Goal: Transaction & Acquisition: Obtain resource

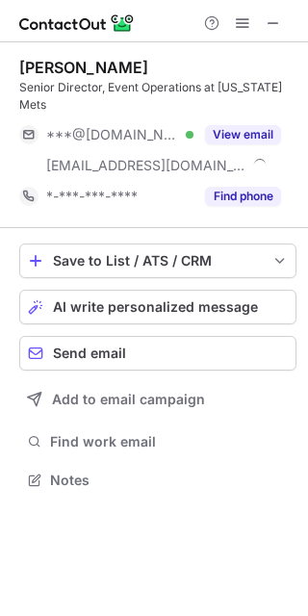
scroll to position [466, 308]
click at [276, 24] on span at bounding box center [272, 22] width 15 height 15
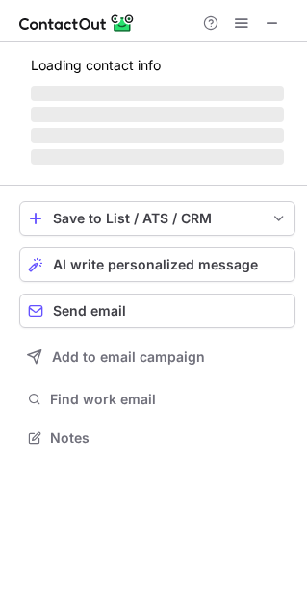
scroll to position [466, 307]
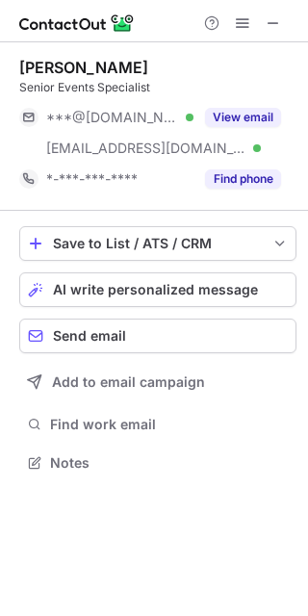
scroll to position [448, 308]
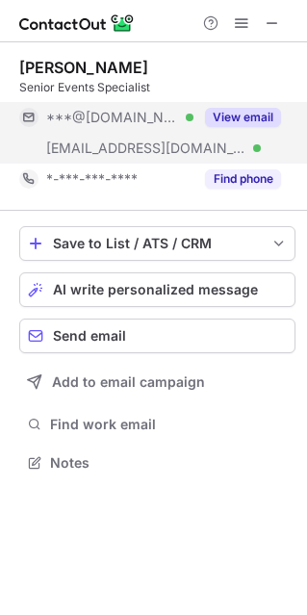
click at [231, 103] on div "View email" at bounding box center [237, 117] width 88 height 31
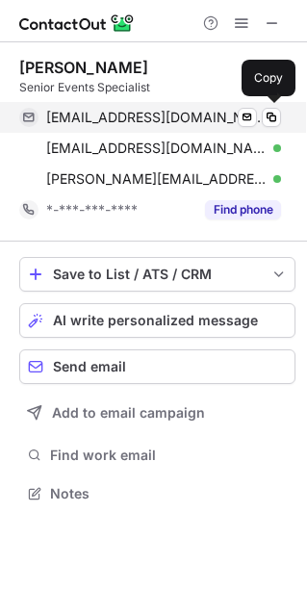
click at [141, 123] on span "kris_ivanov@yahoo.com" at bounding box center [156, 117] width 220 height 17
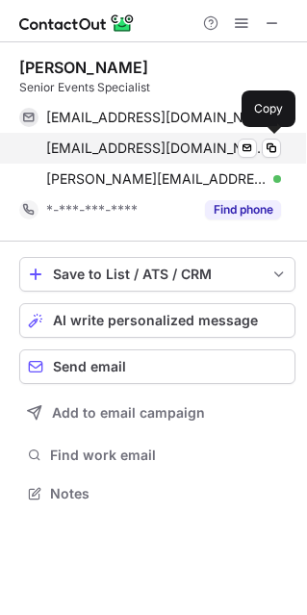
click at [139, 157] on div "krasi1_bg@yahoo.com Verified Send email Copy" at bounding box center [150, 148] width 262 height 31
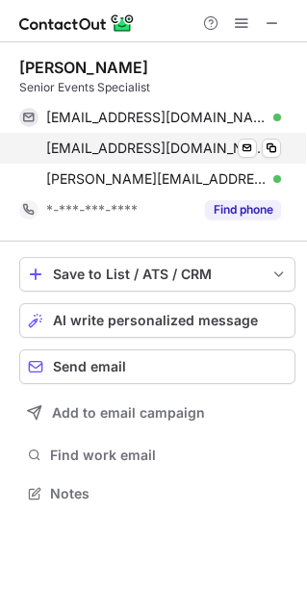
click at [142, 148] on span "krasi1_bg@yahoo.com" at bounding box center [156, 147] width 220 height 17
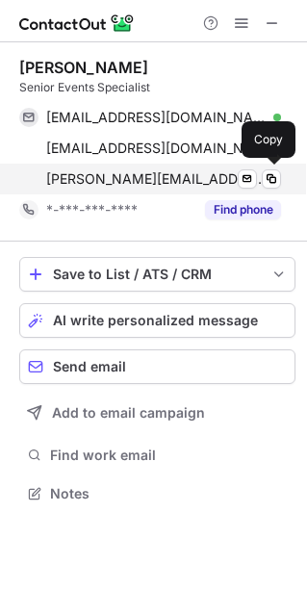
click at [99, 170] on span "kris@kriseventsmanagement.com" at bounding box center [156, 178] width 220 height 17
